Goal: Transaction & Acquisition: Download file/media

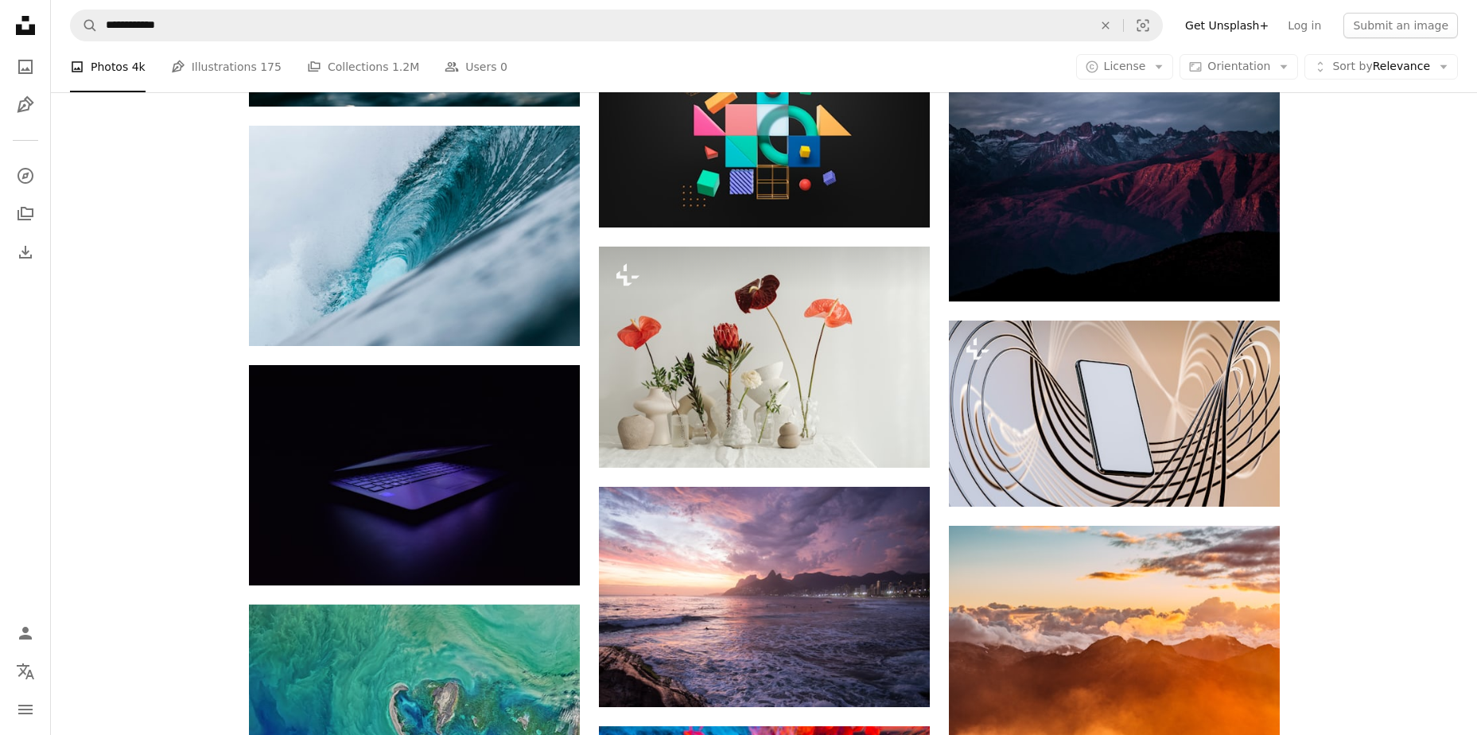
scroll to position [11933, 0]
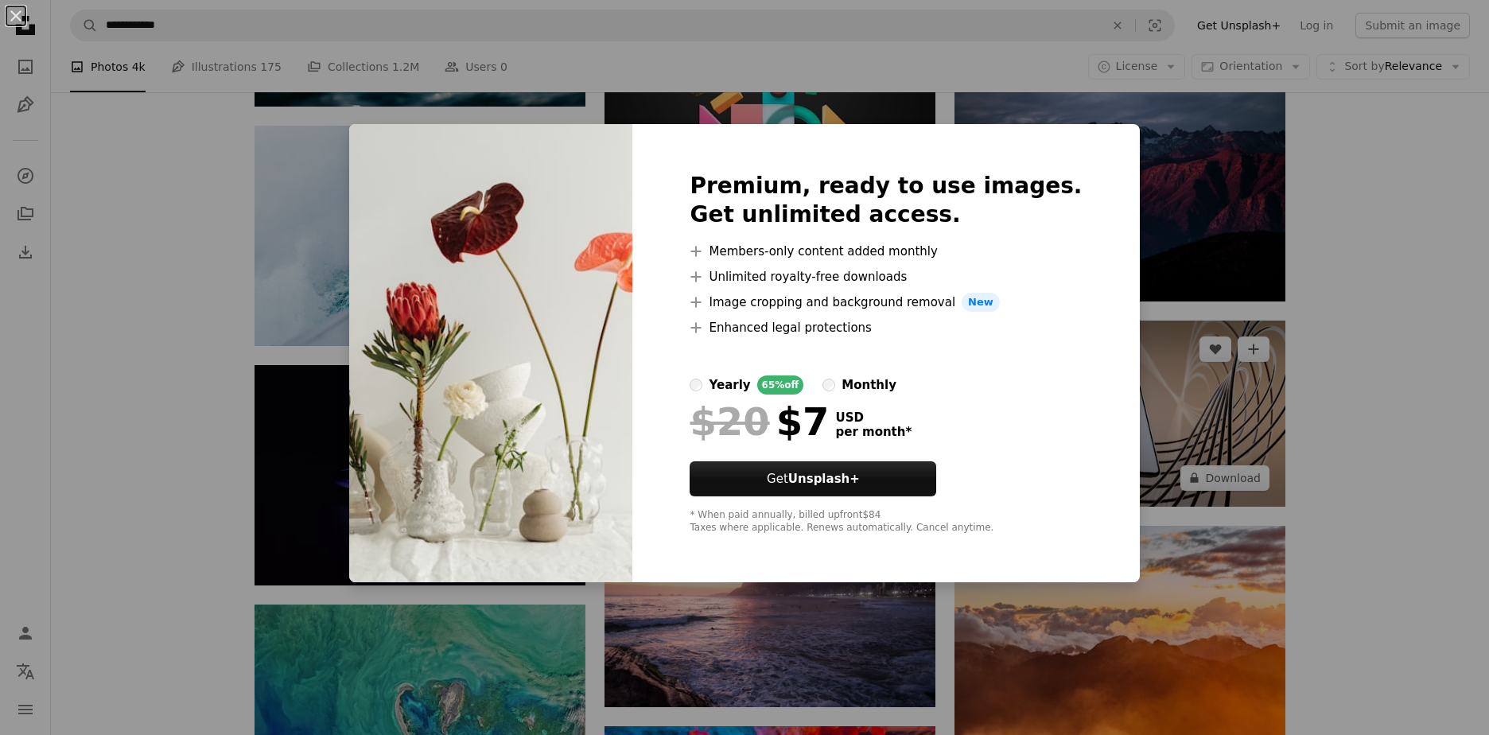
drag, startPoint x: 1353, startPoint y: 512, endPoint x: 1260, endPoint y: 498, distance: 94.1
click at [1349, 512] on div "An X shape Premium, ready to use images. Get unlimited access. A plus sign Memb…" at bounding box center [744, 367] width 1489 height 735
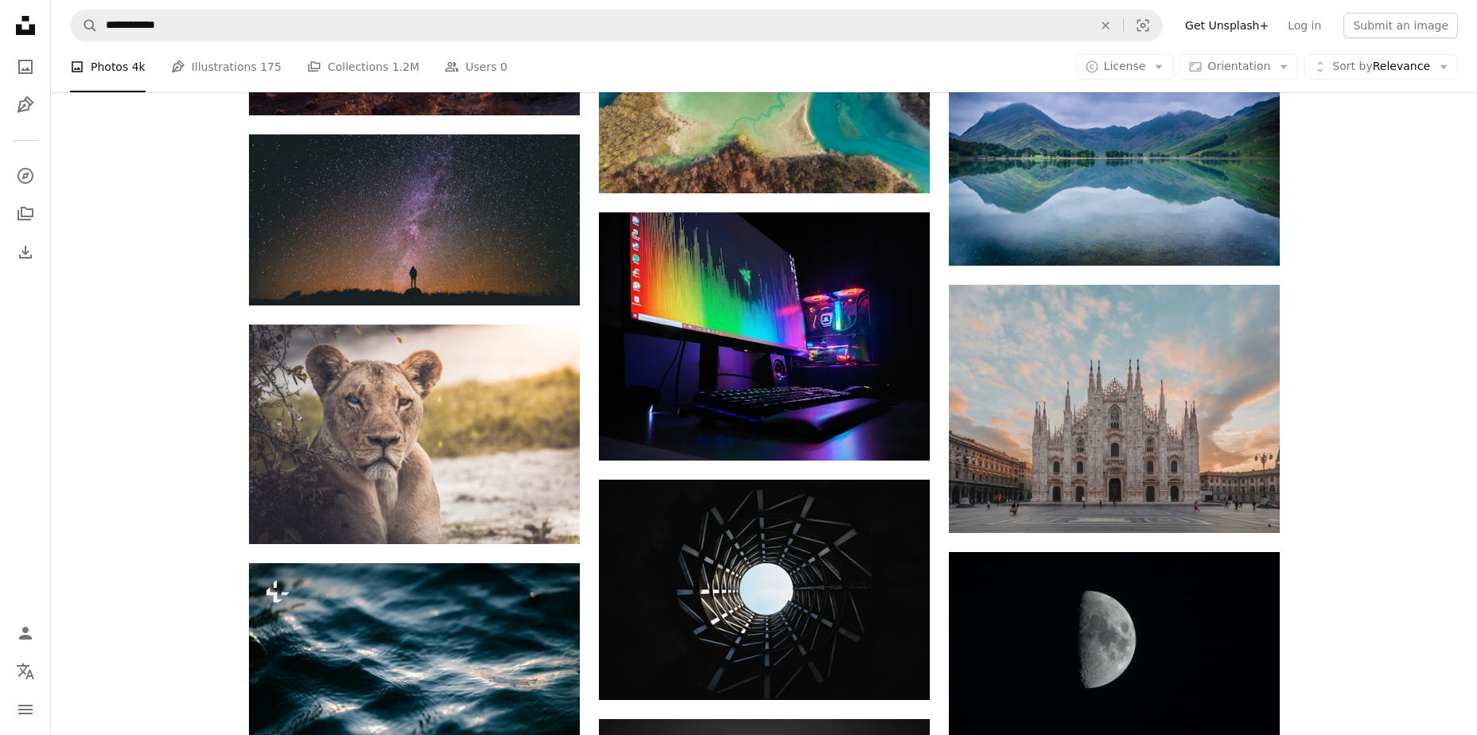
scroll to position [11217, 0]
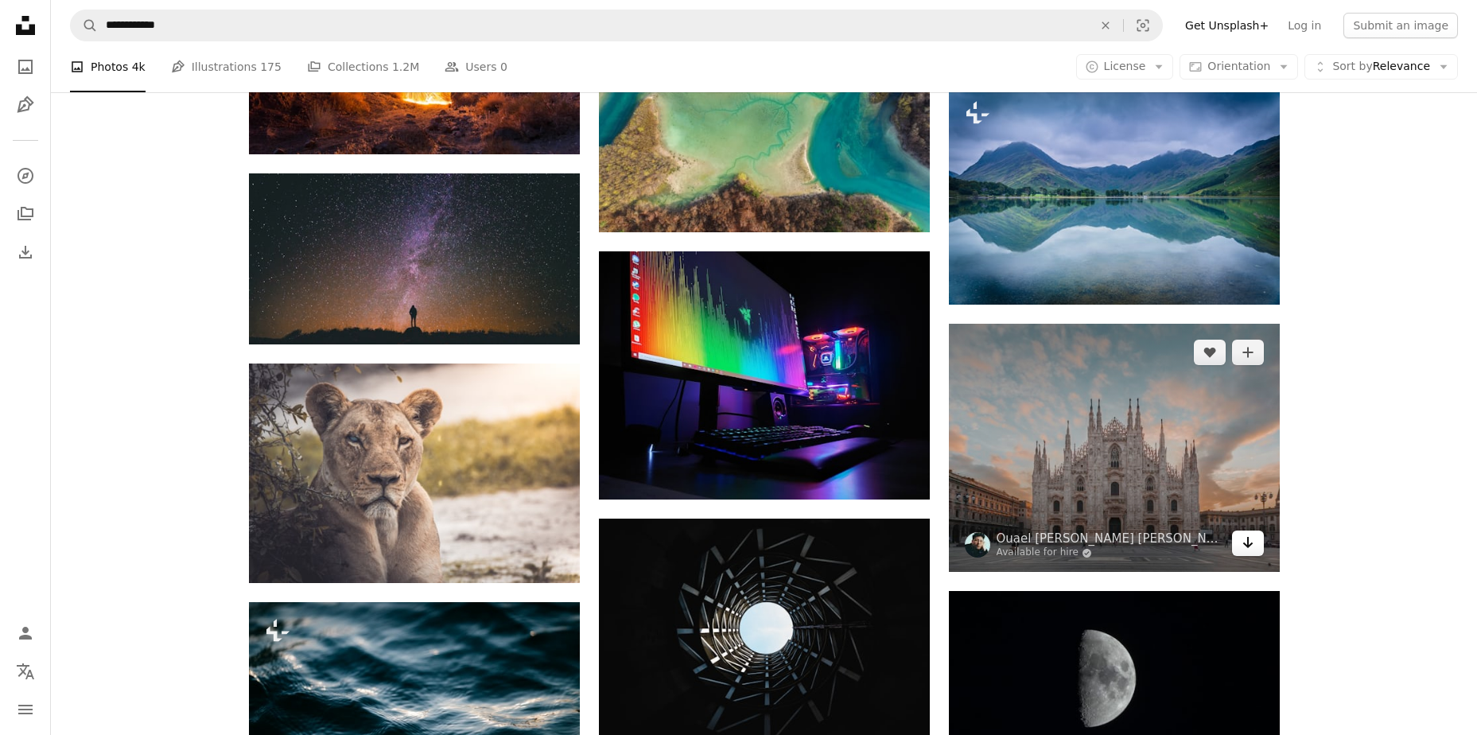
click at [1238, 539] on link "Arrow pointing down" at bounding box center [1248, 543] width 32 height 25
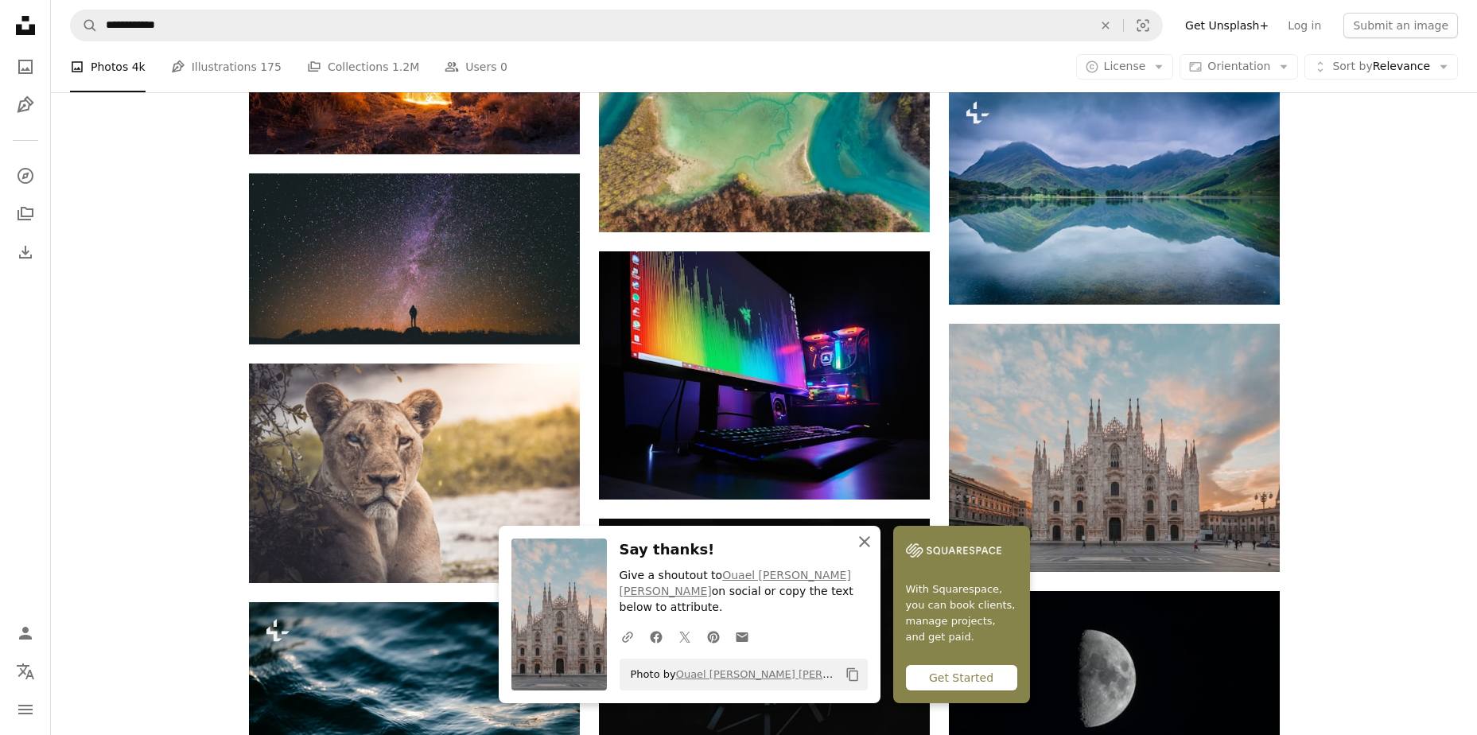
click at [857, 551] on icon "An X shape" at bounding box center [864, 541] width 19 height 19
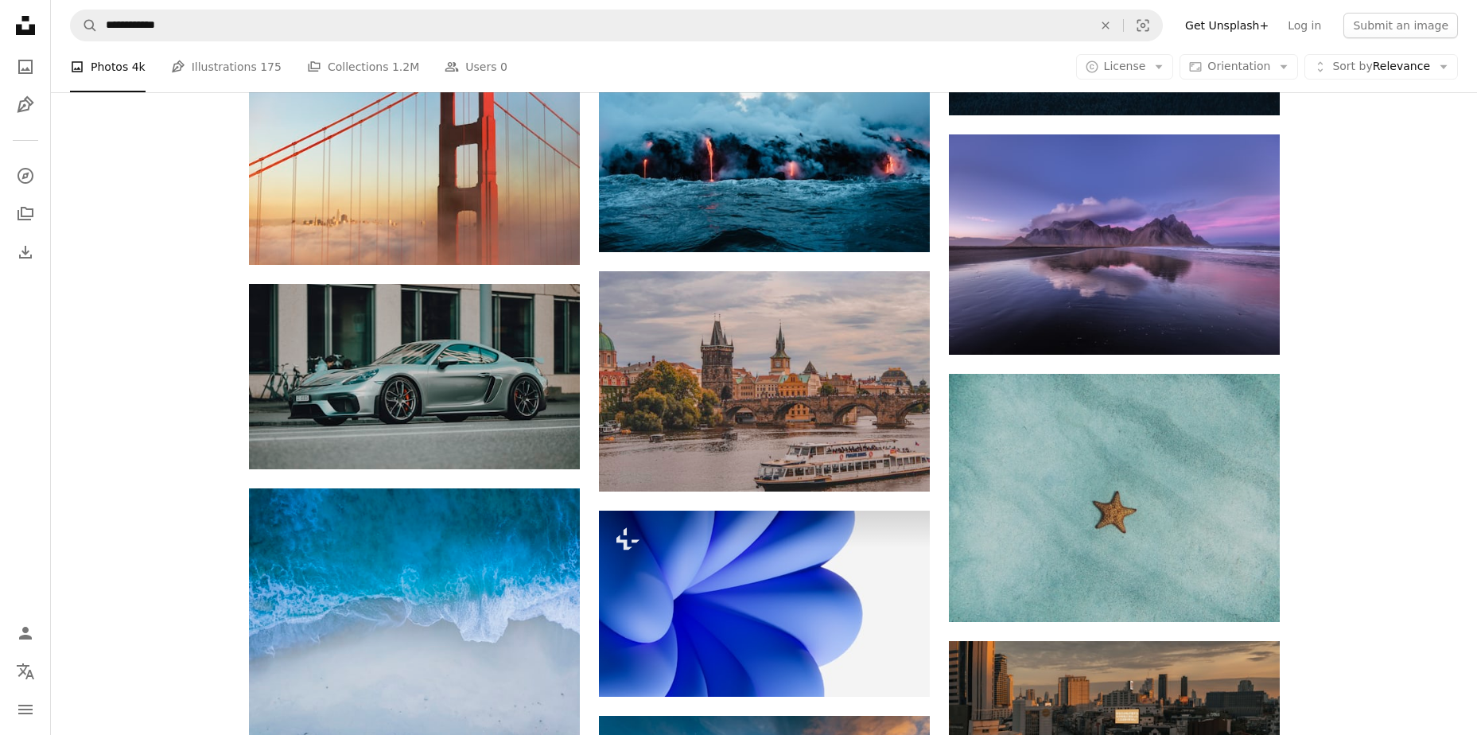
scroll to position [5250, 0]
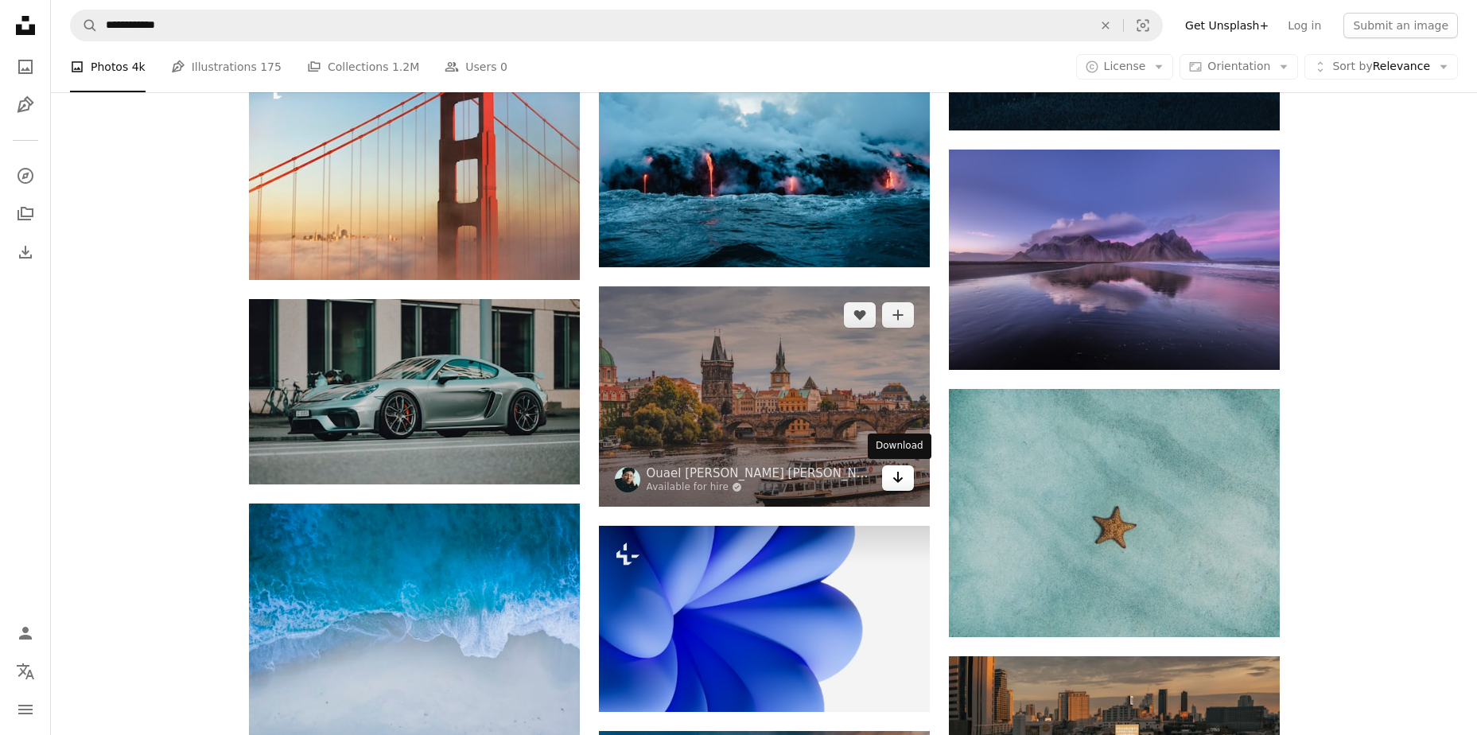
click at [893, 485] on icon "Arrow pointing down" at bounding box center [898, 477] width 13 height 19
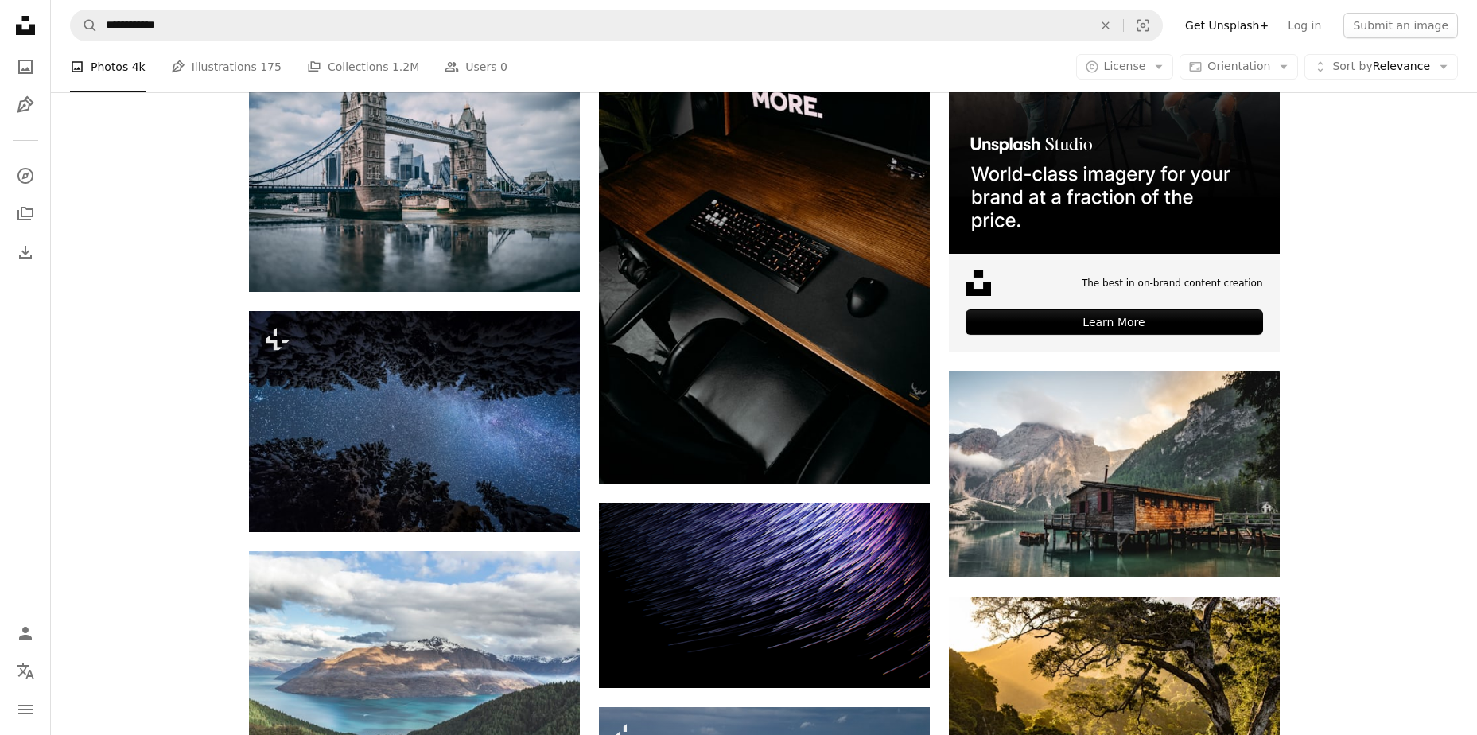
scroll to position [4057, 0]
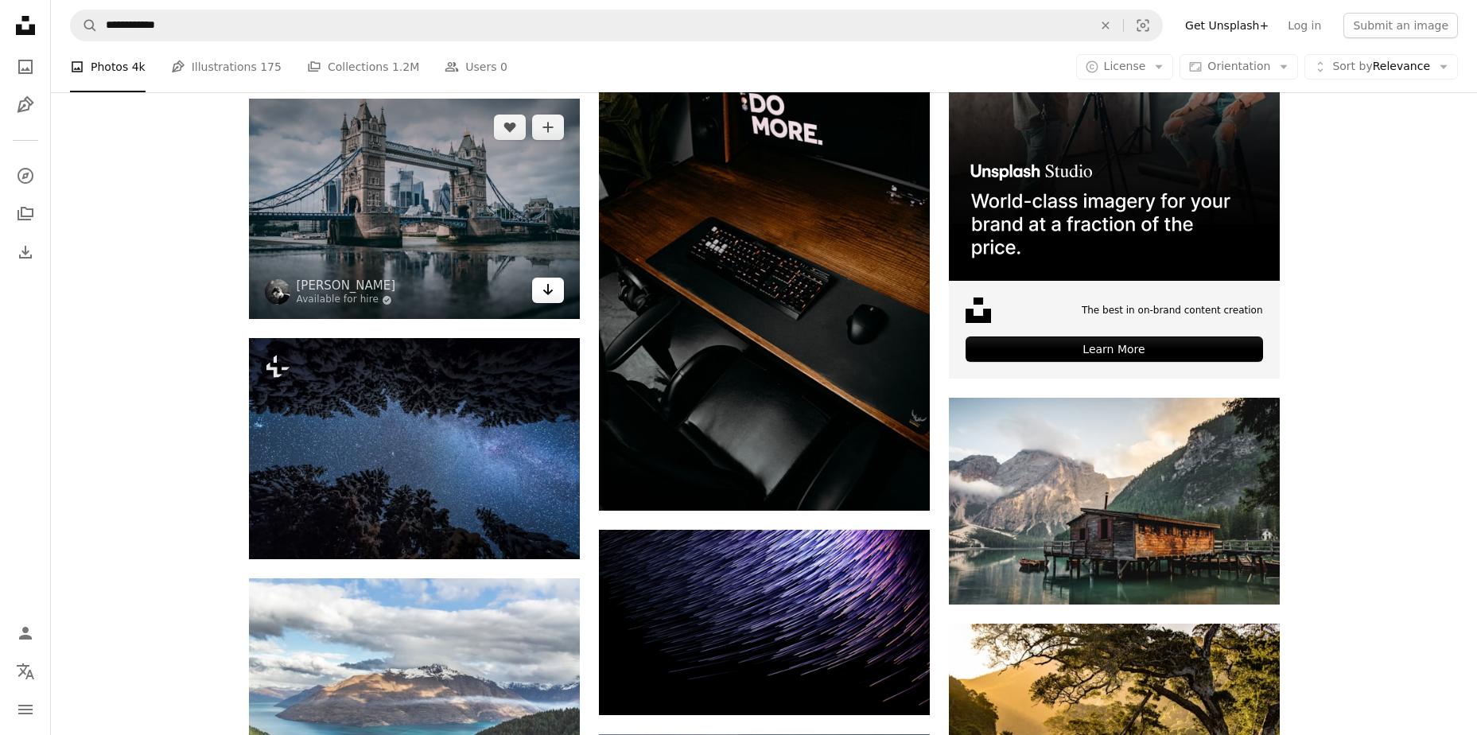
click at [539, 295] on link "Arrow pointing down" at bounding box center [548, 290] width 32 height 25
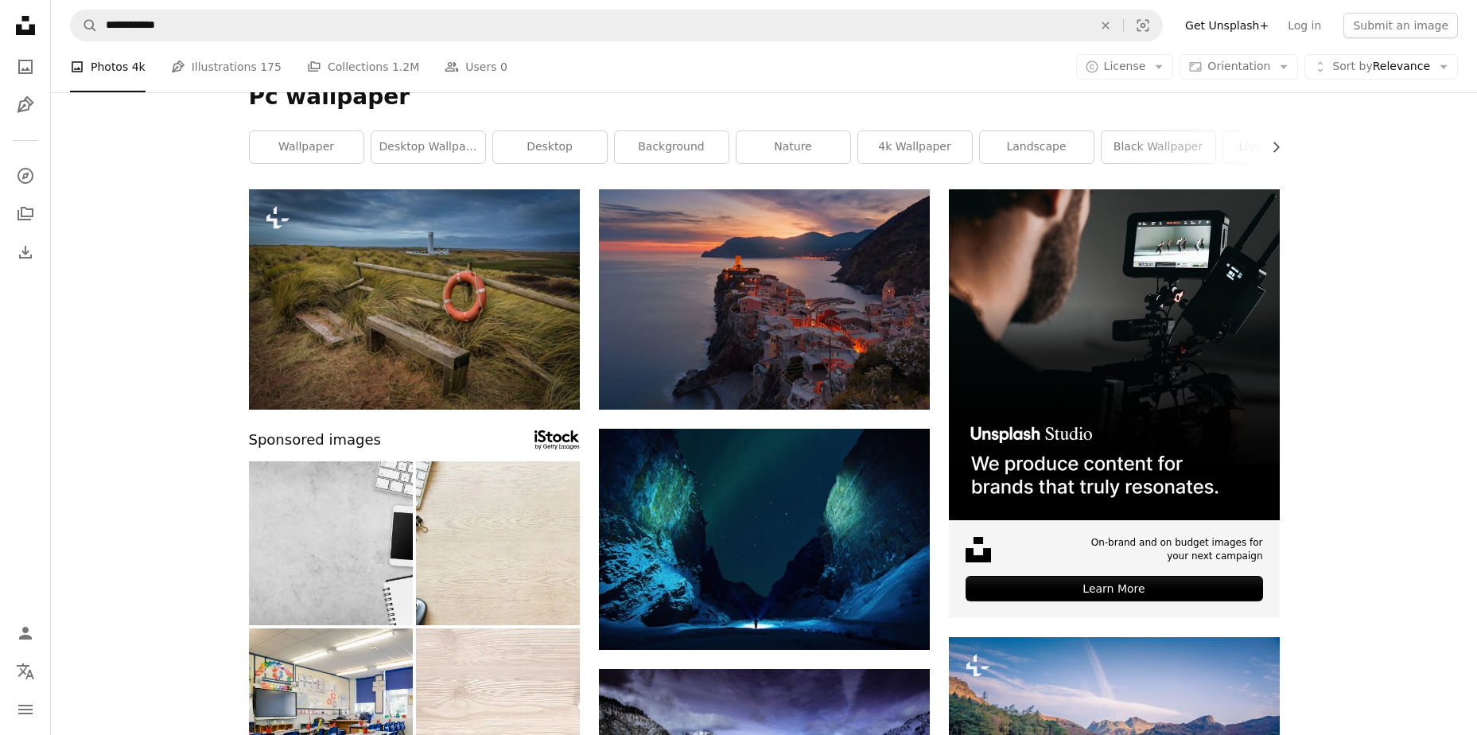
scroll to position [0, 0]
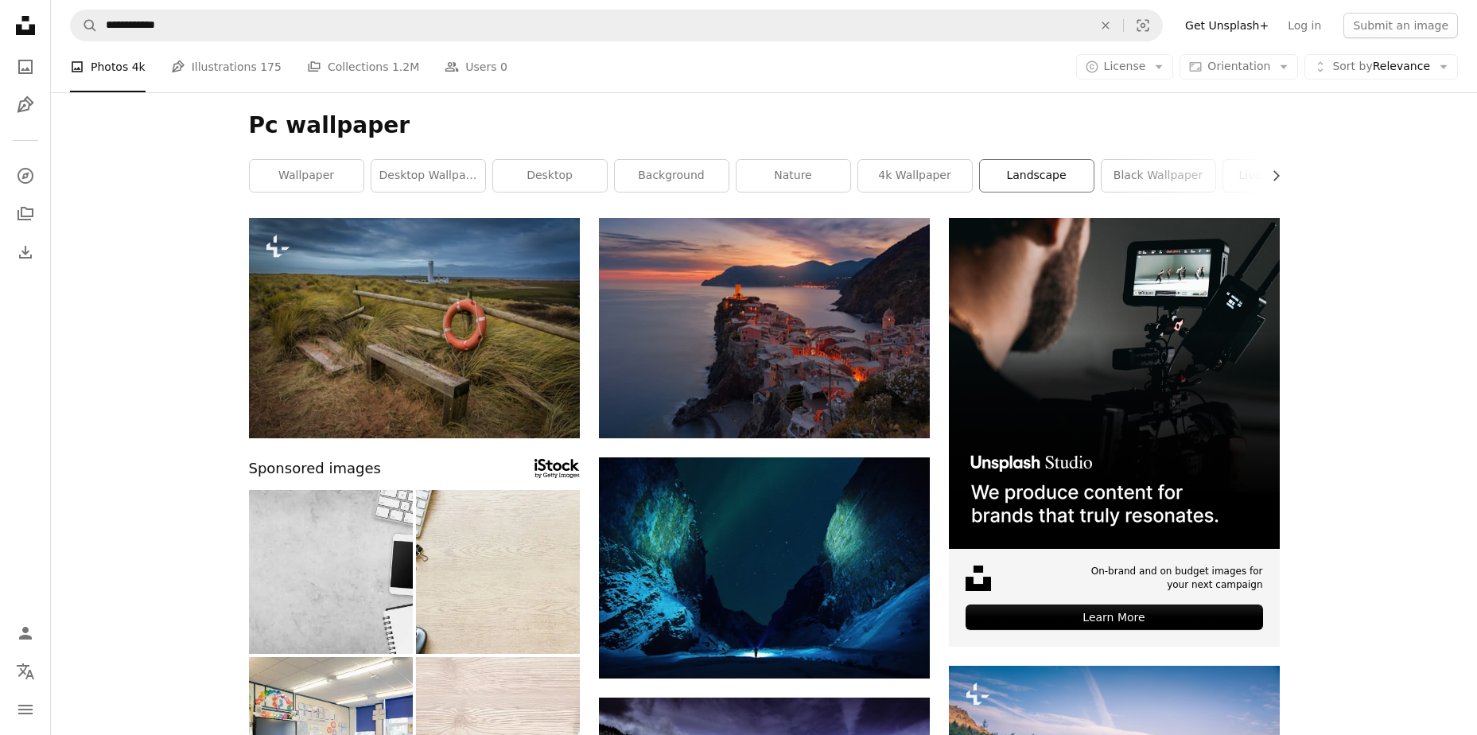
click at [1037, 180] on link "landscape" at bounding box center [1037, 176] width 114 height 32
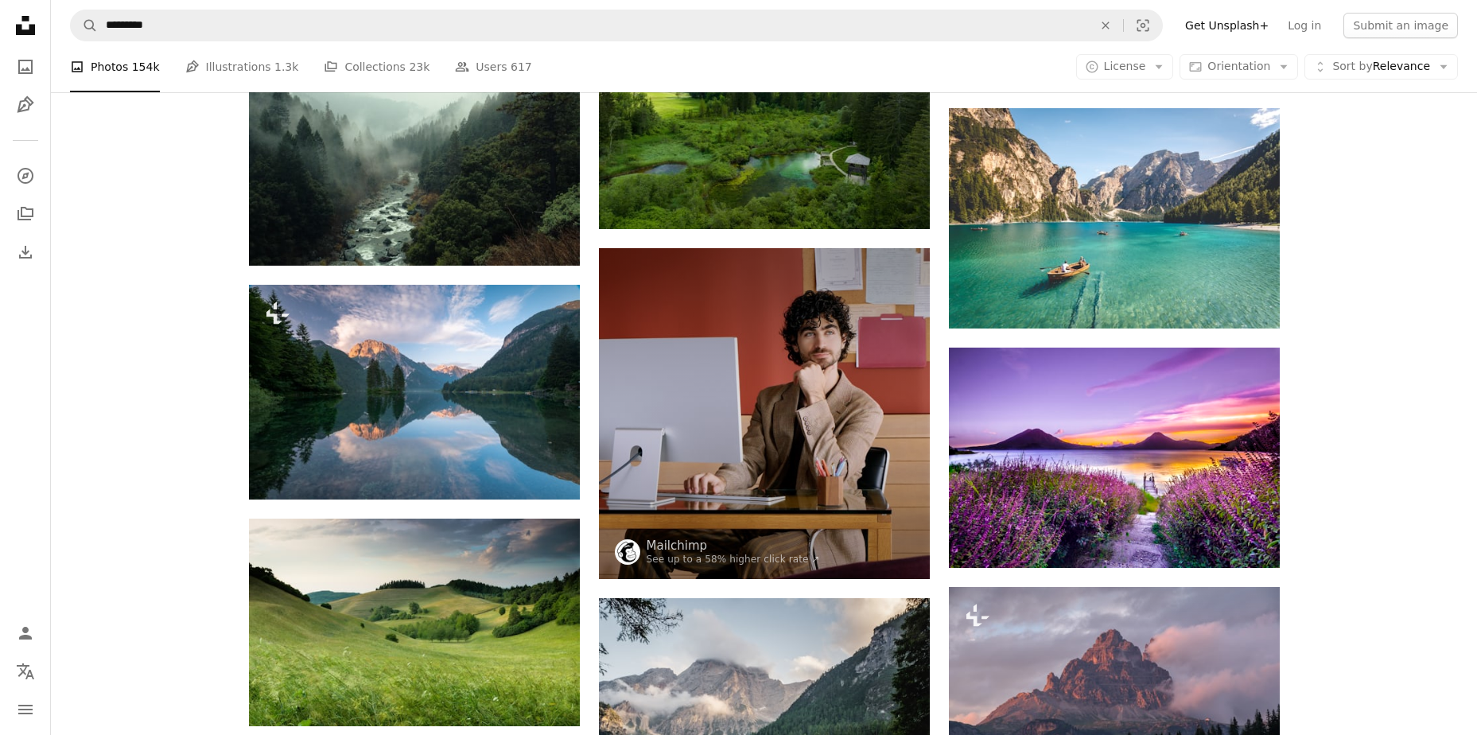
scroll to position [955, 0]
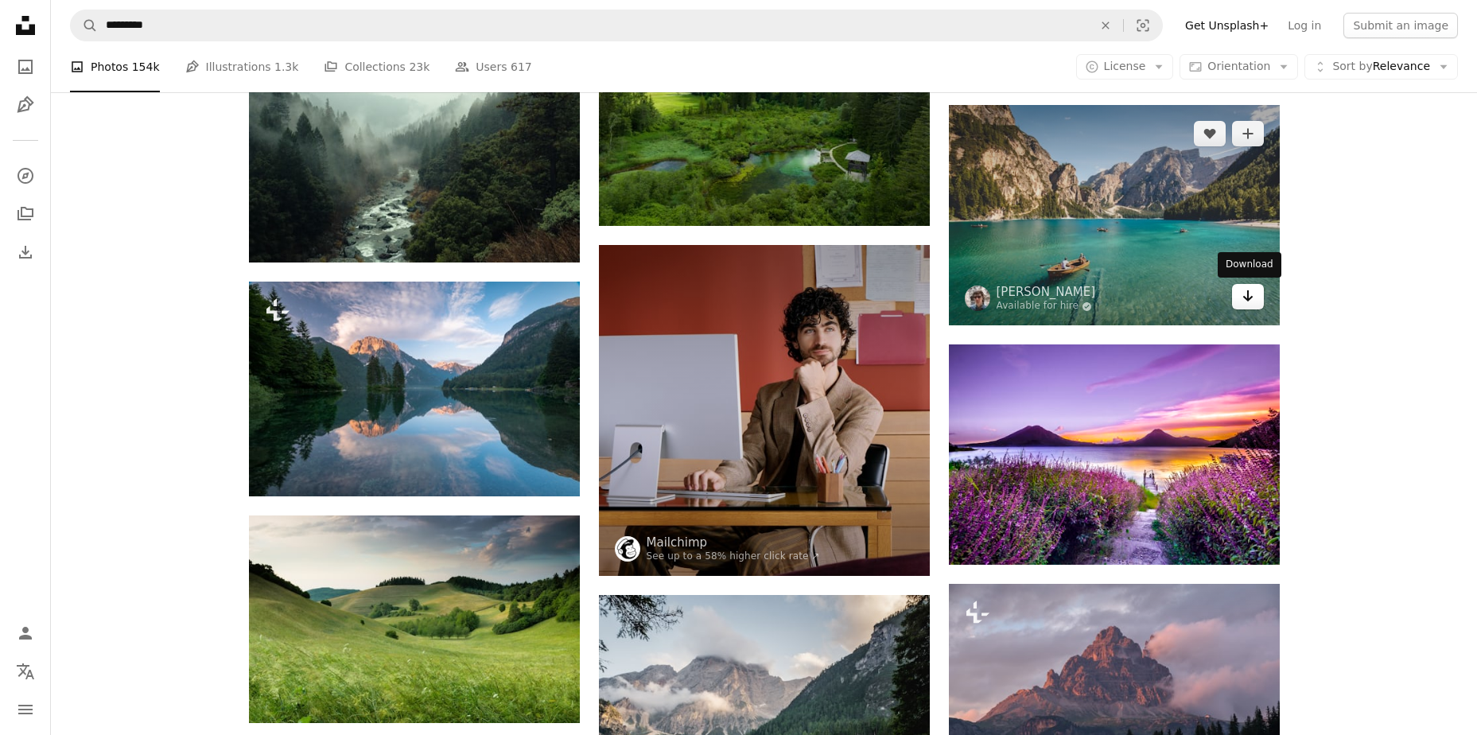
click at [1247, 299] on icon "Download" at bounding box center [1248, 295] width 10 height 11
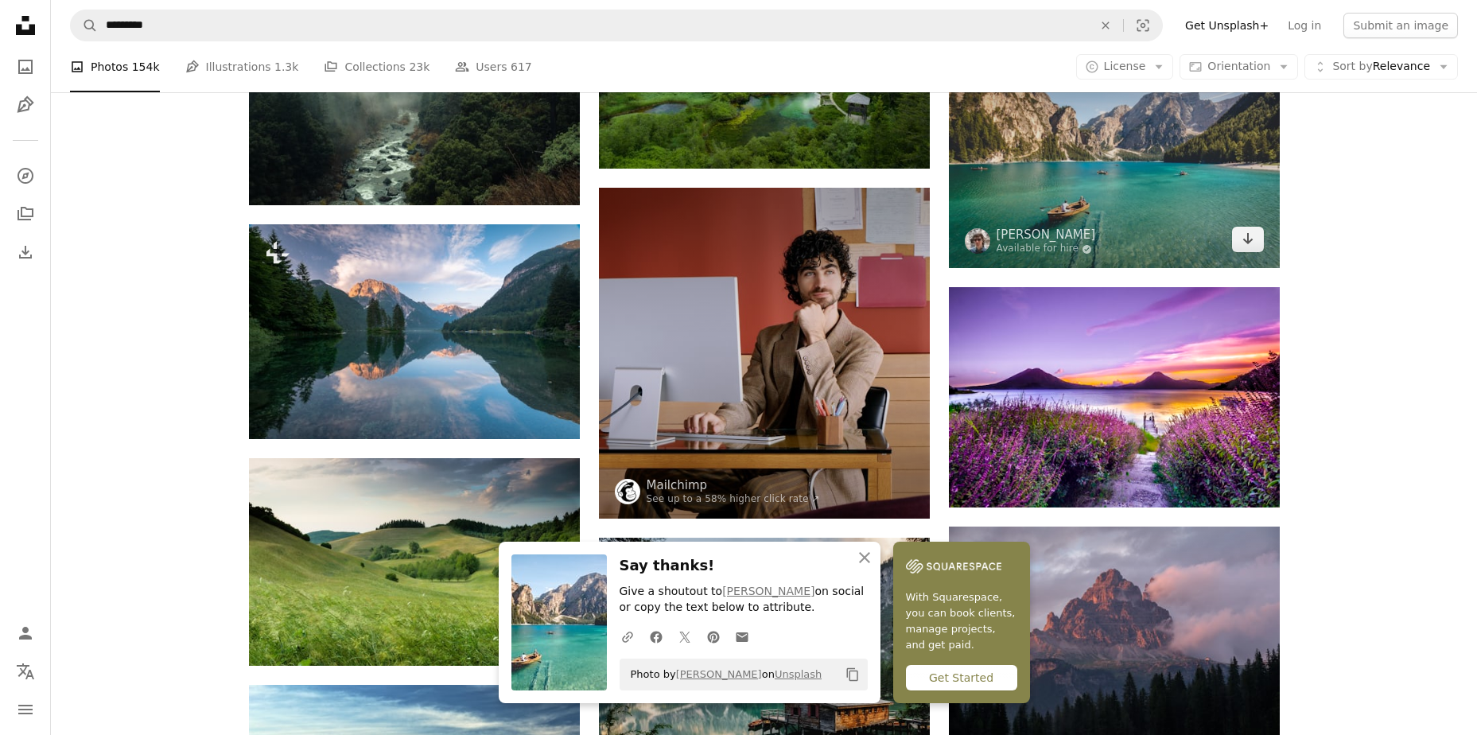
scroll to position [1034, 0]
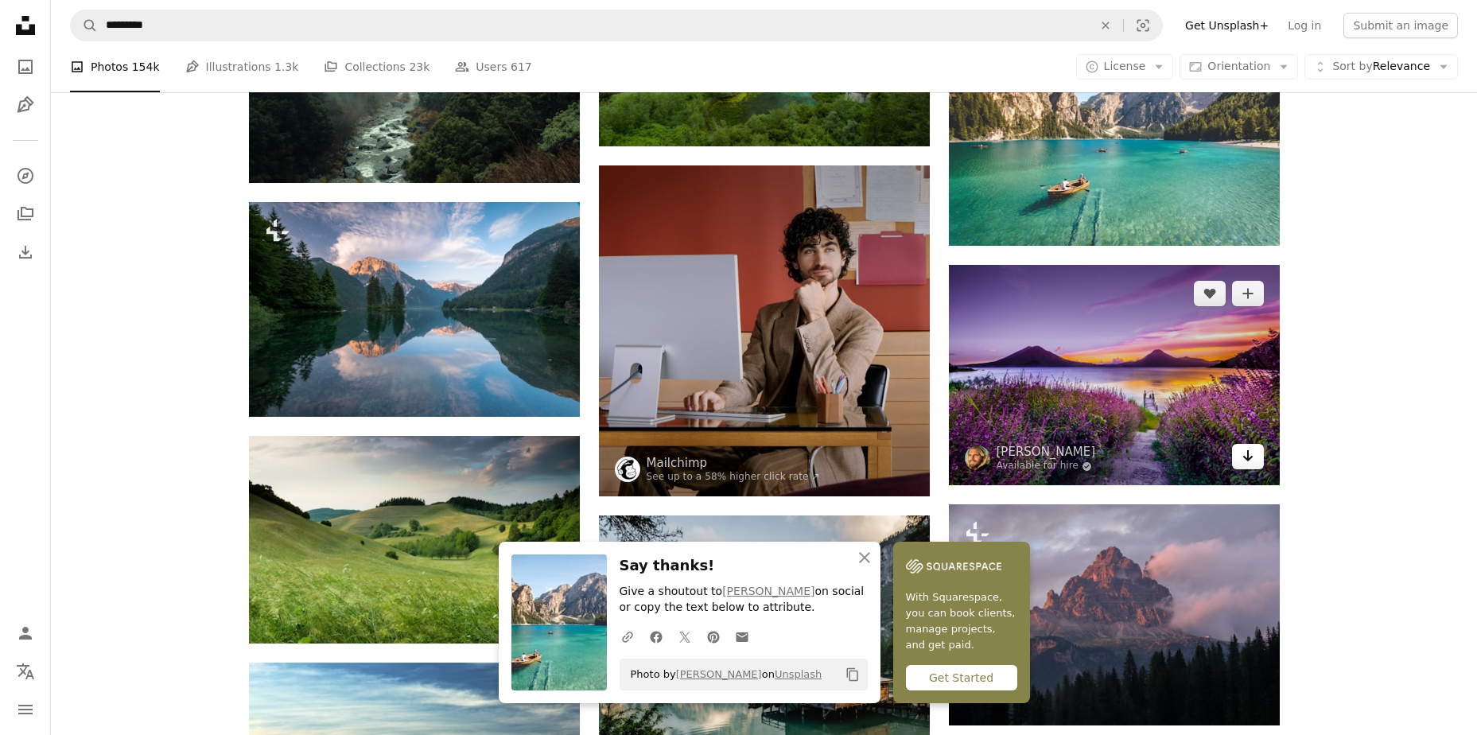
click at [1254, 462] on icon "Arrow pointing down" at bounding box center [1248, 455] width 13 height 19
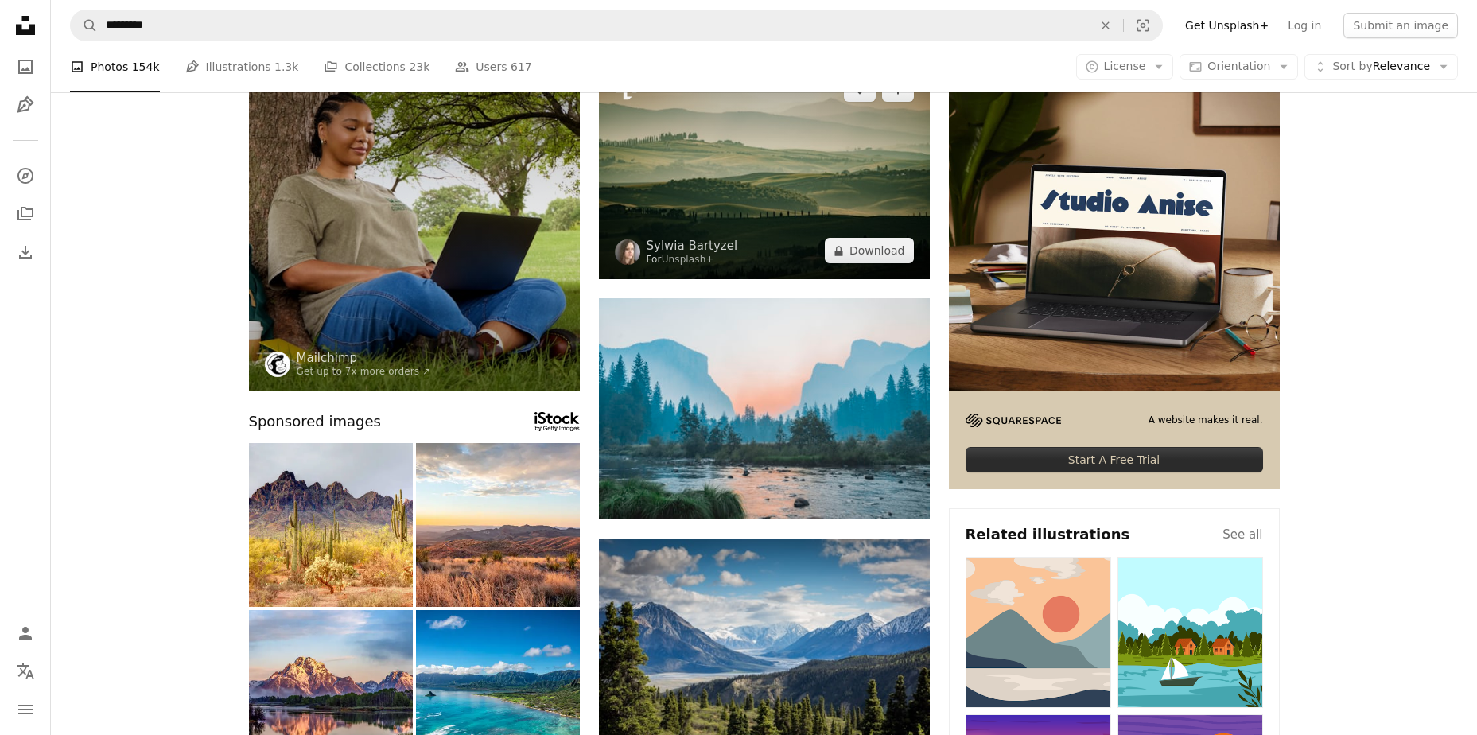
scroll to position [0, 0]
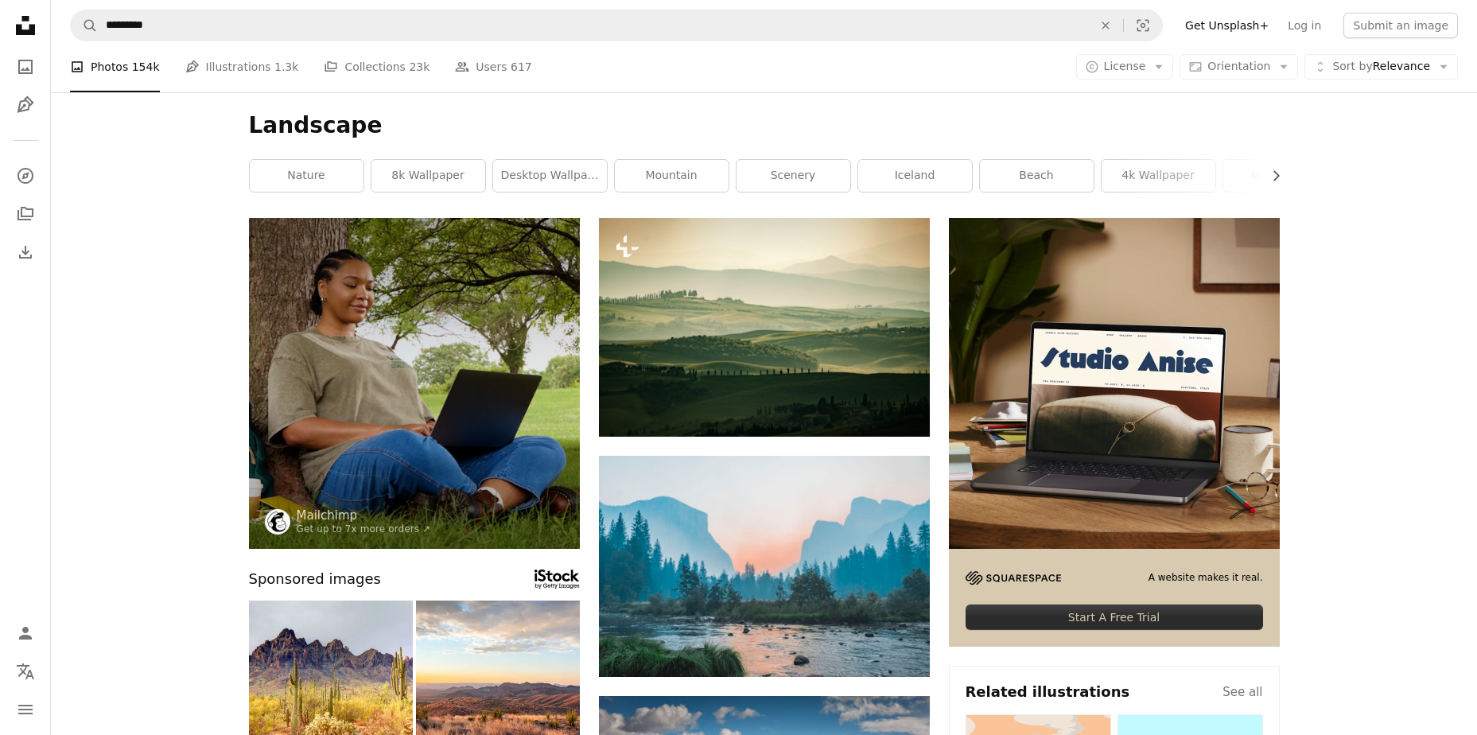
click at [1273, 173] on icon "Chevron right" at bounding box center [1276, 176] width 16 height 16
click at [798, 178] on link "beach" at bounding box center [798, 176] width 114 height 32
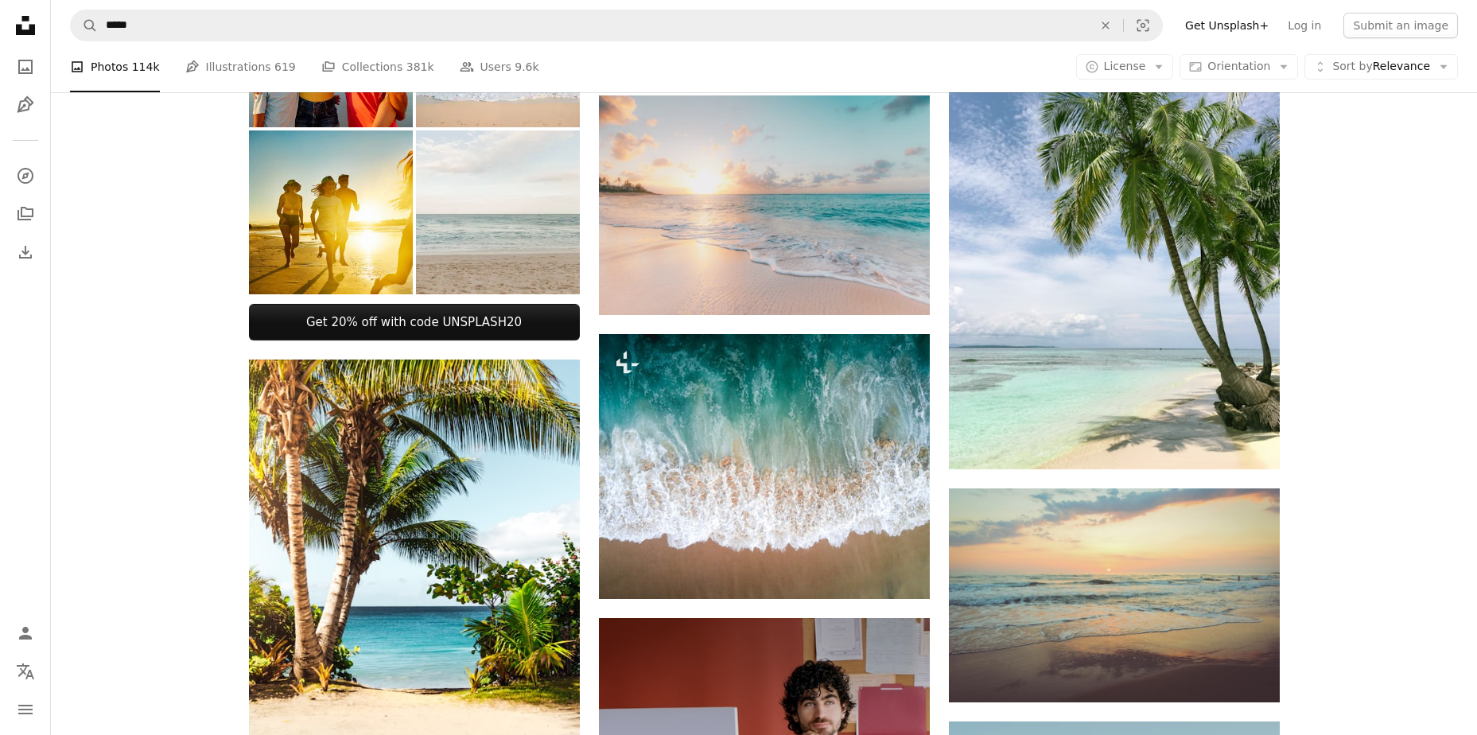
scroll to position [636, 0]
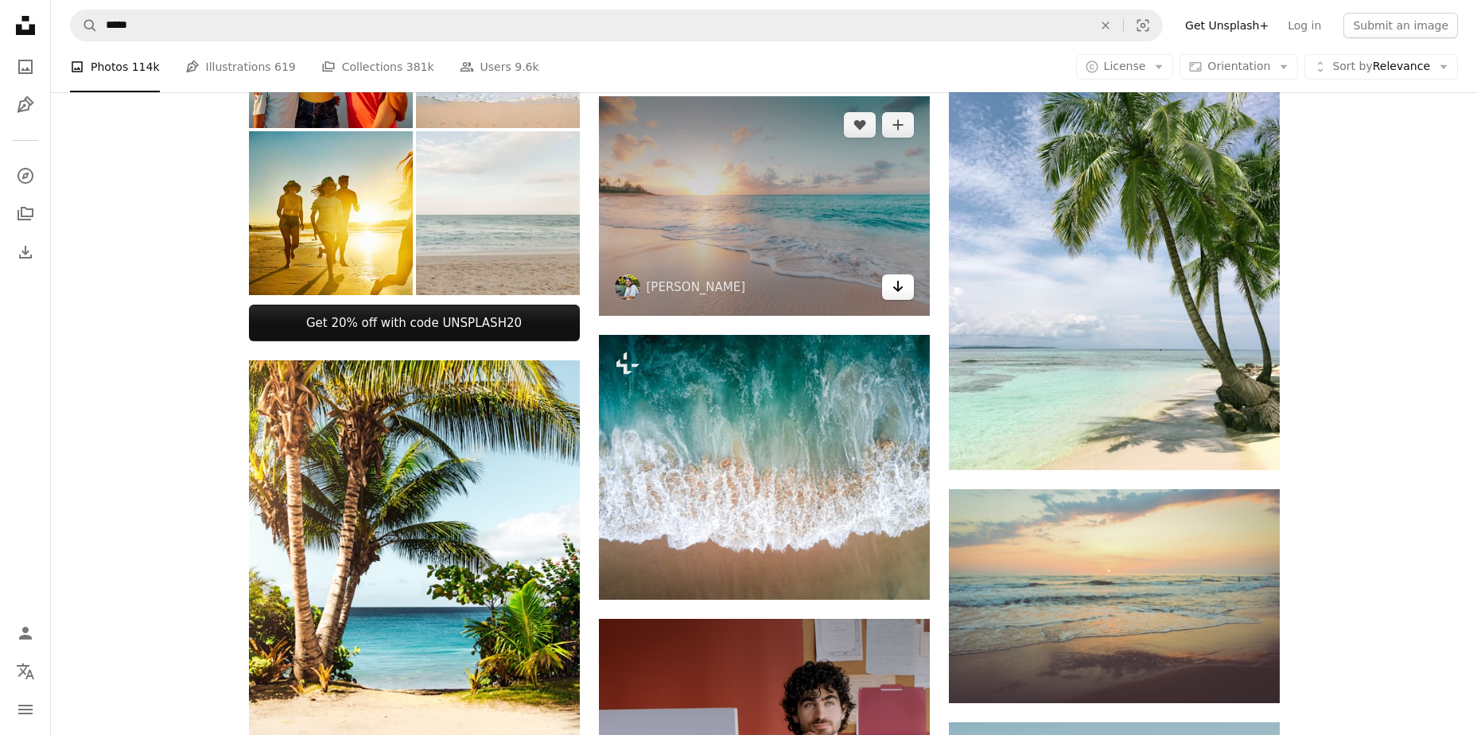
click at [901, 283] on icon "Arrow pointing down" at bounding box center [898, 286] width 13 height 19
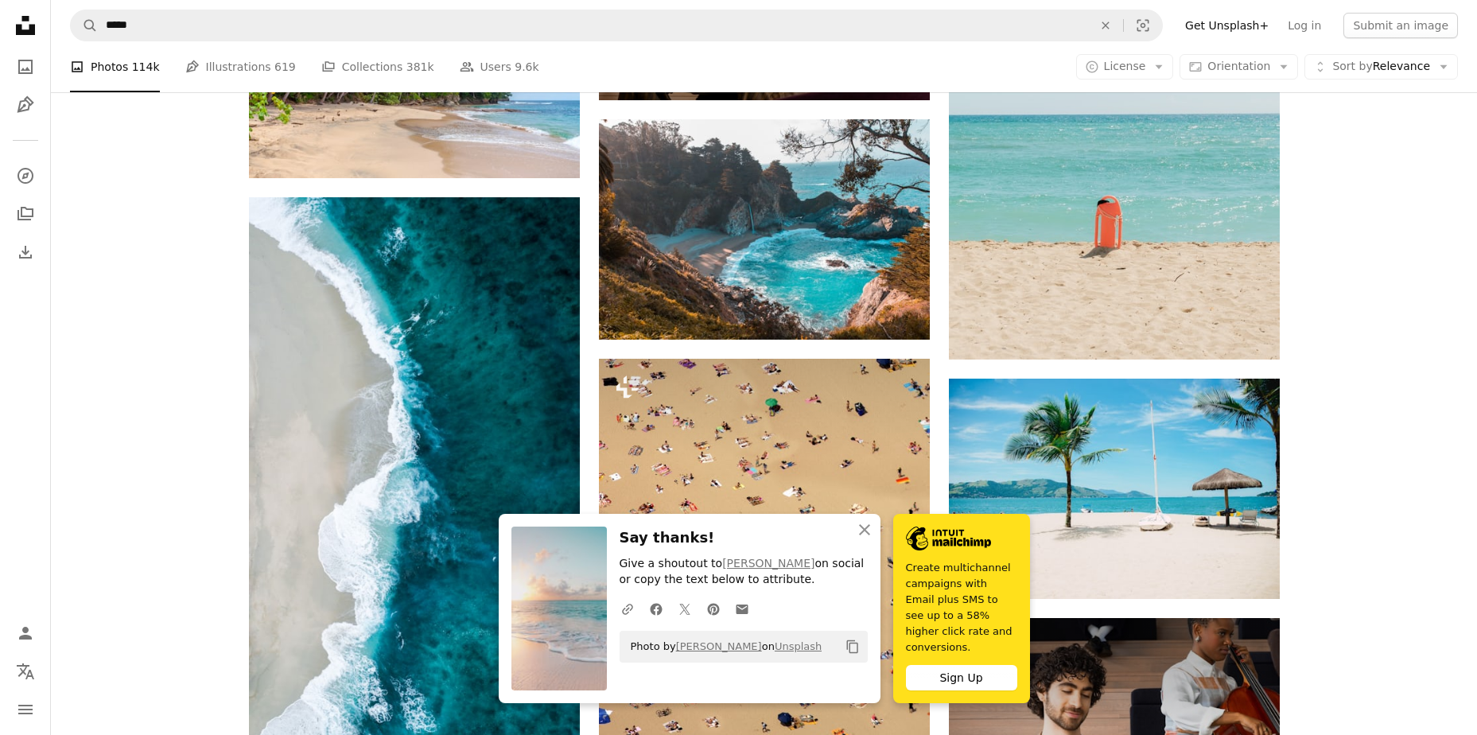
scroll to position [1512, 0]
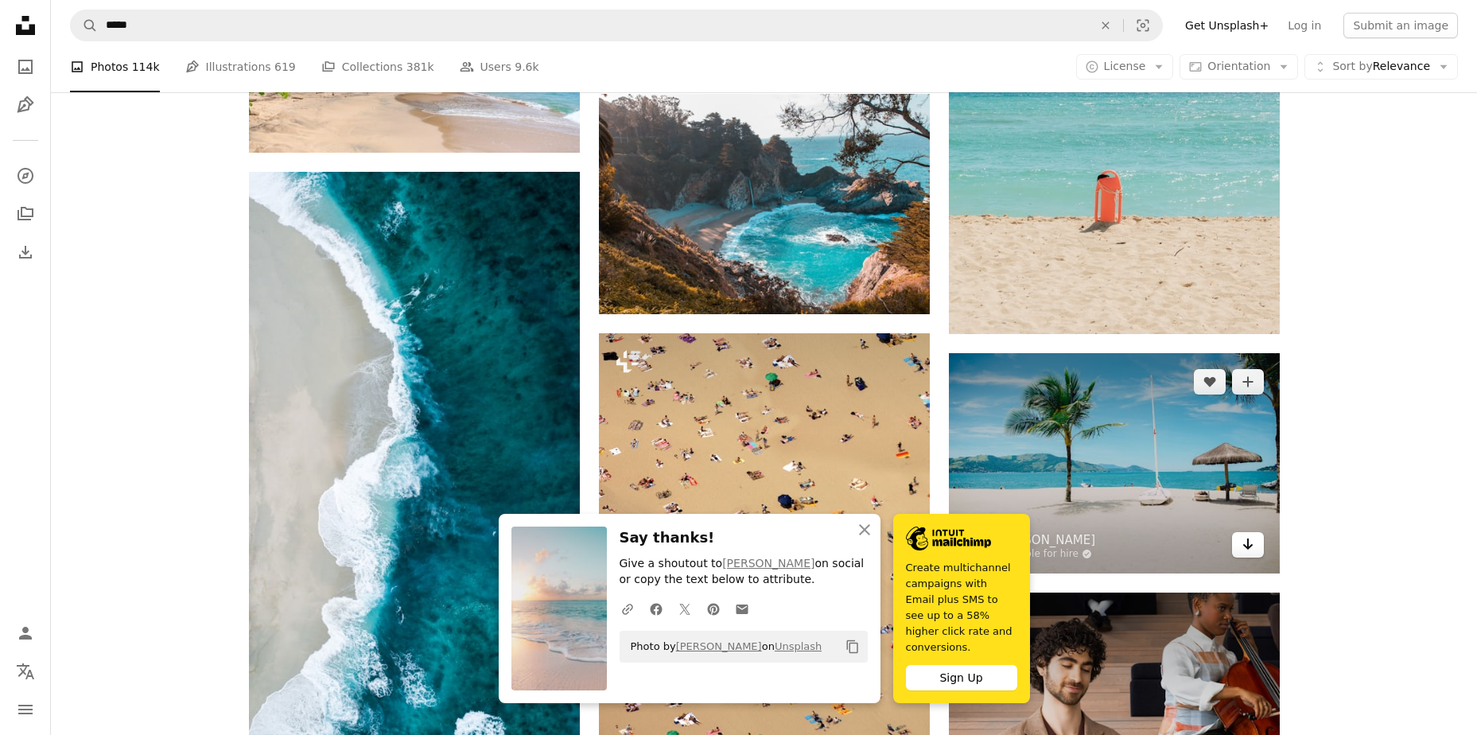
click at [1253, 539] on icon "Arrow pointing down" at bounding box center [1248, 544] width 13 height 19
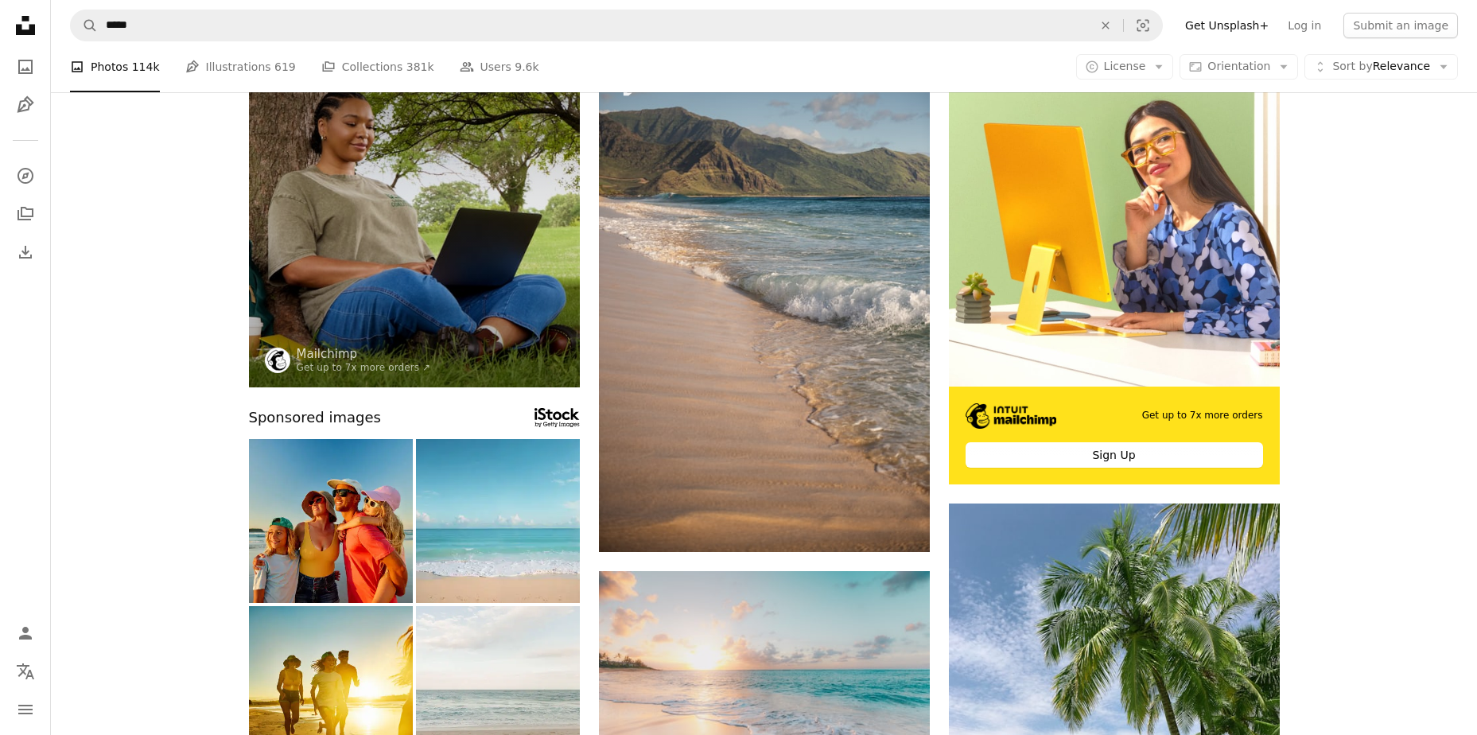
scroll to position [54, 0]
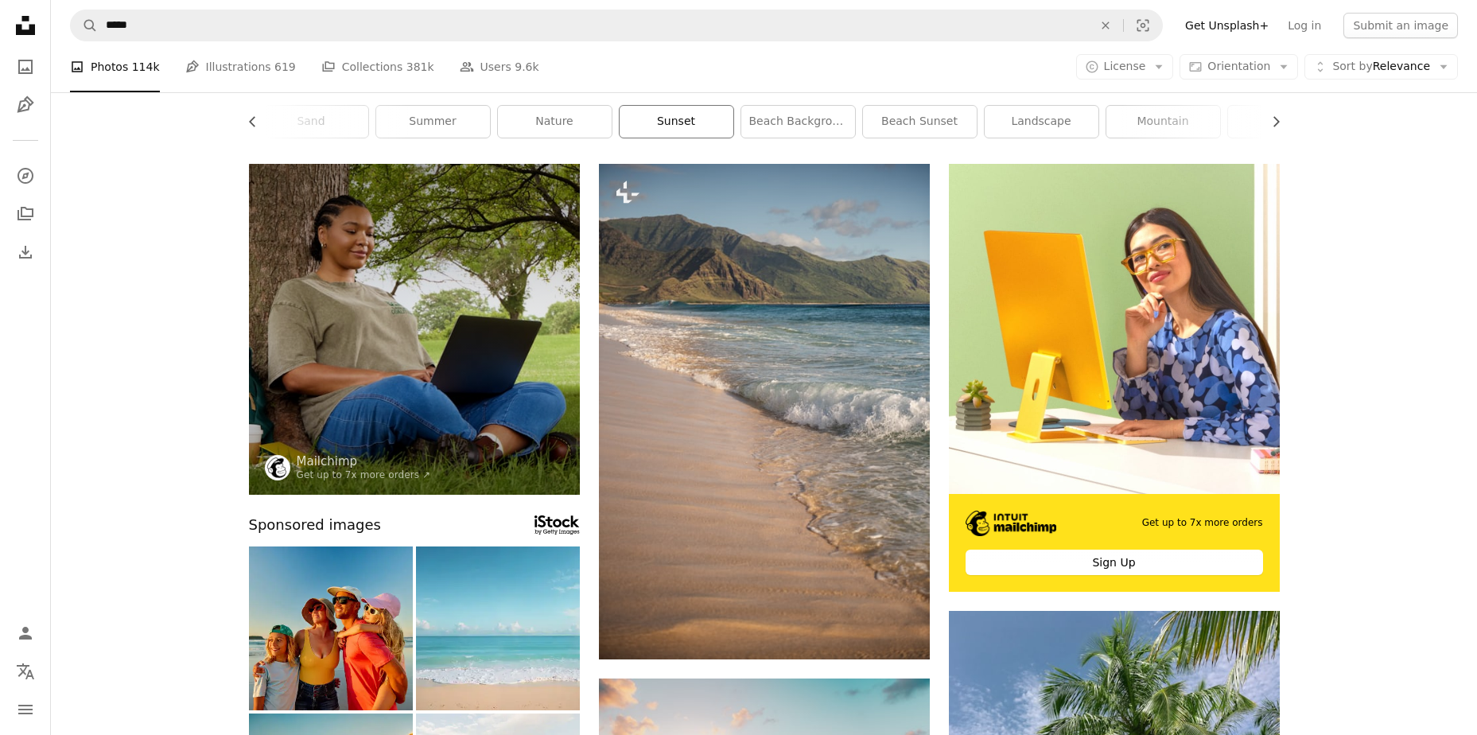
click at [706, 124] on link "sunset" at bounding box center [677, 122] width 114 height 32
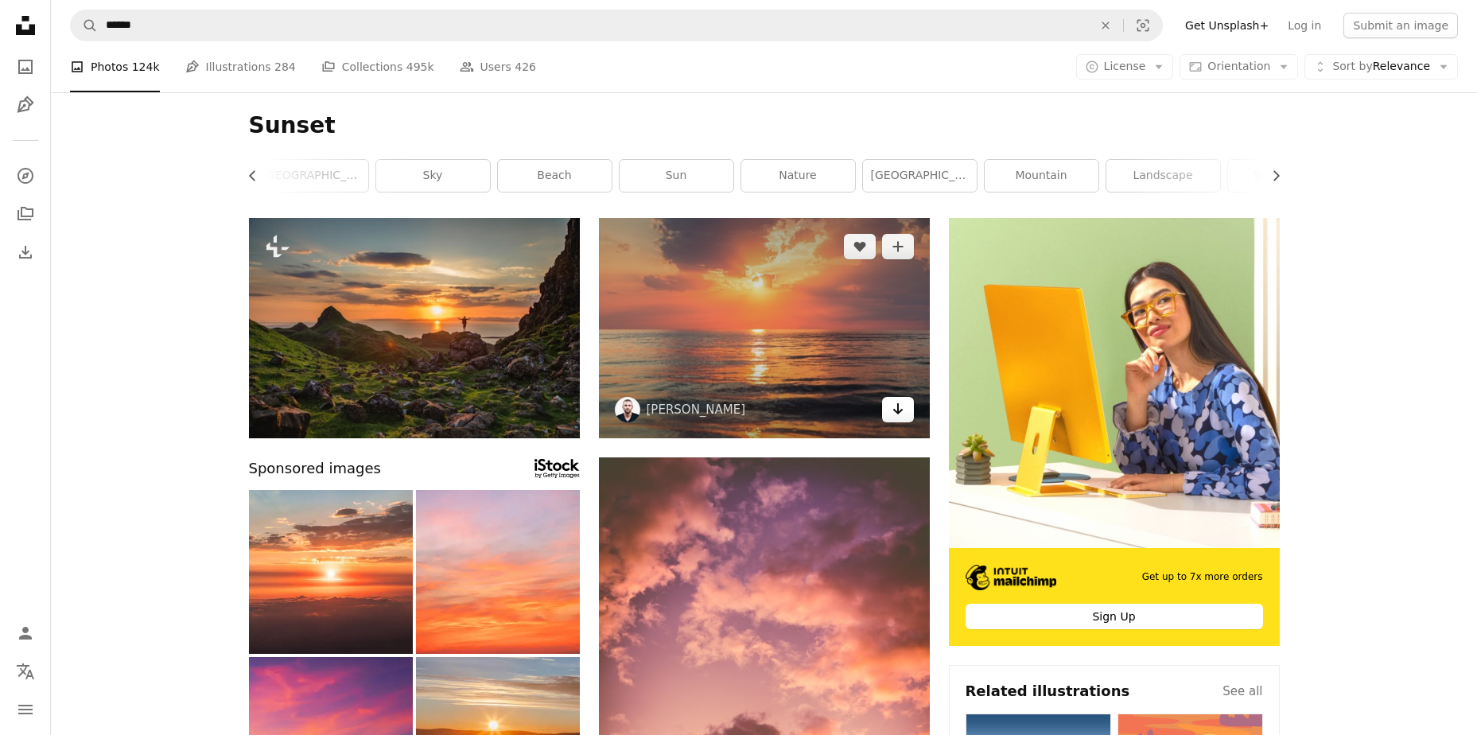
click at [904, 410] on icon "Arrow pointing down" at bounding box center [898, 408] width 13 height 19
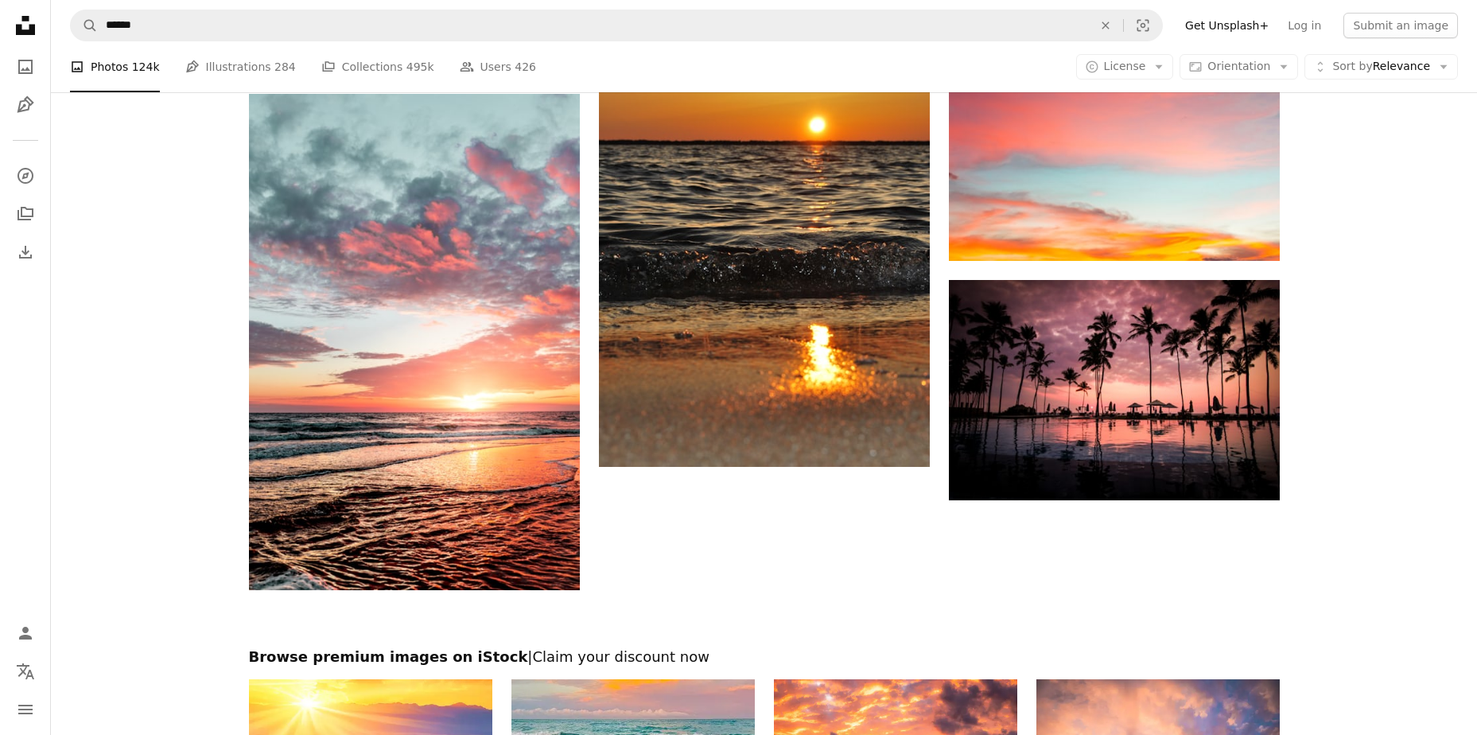
scroll to position [2307, 0]
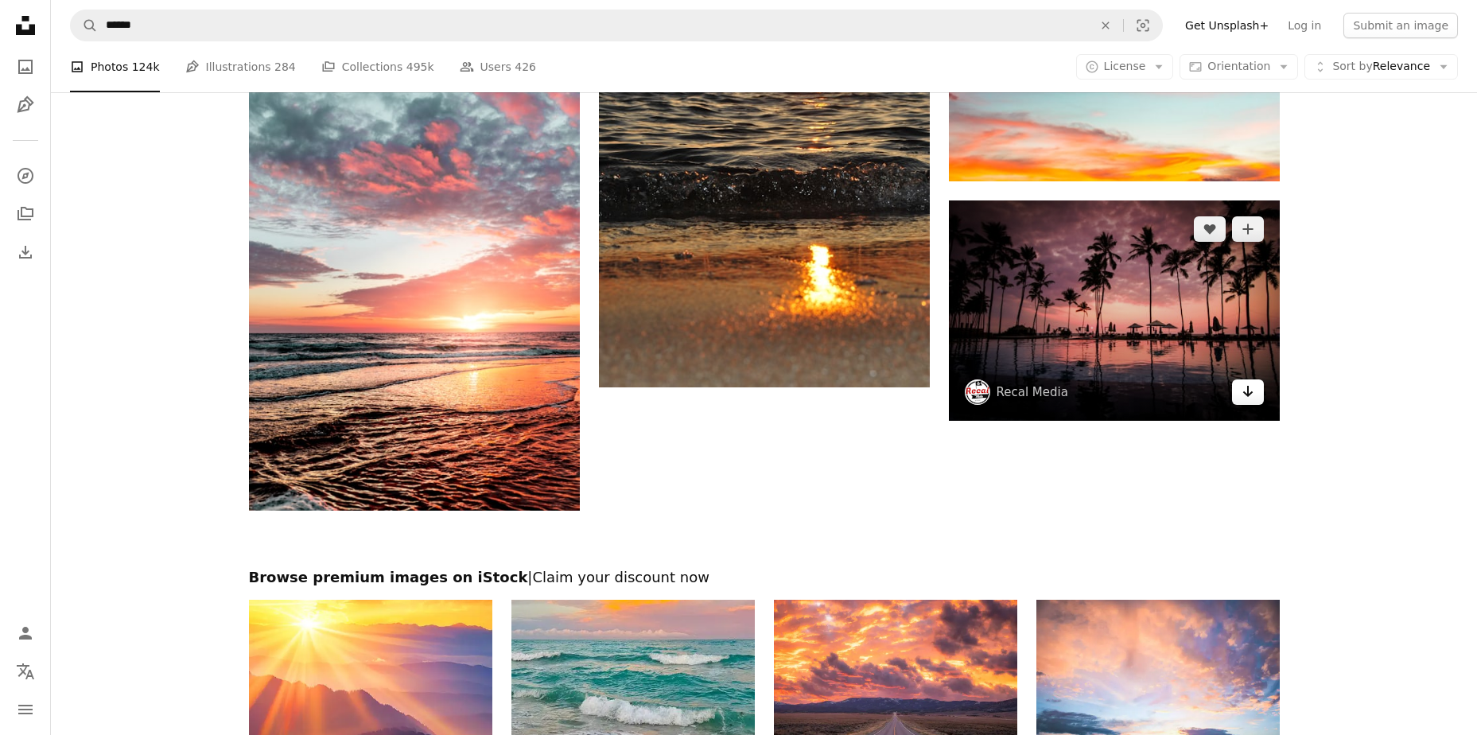
click at [1247, 396] on icon "Arrow pointing down" at bounding box center [1248, 391] width 13 height 19
